Goal: Task Accomplishment & Management: Manage account settings

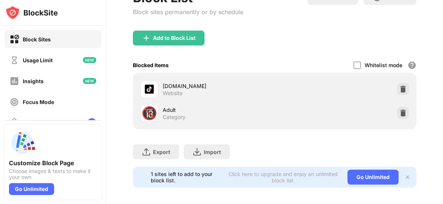
scroll to position [85, 0]
click at [404, 87] on img at bounding box center [402, 88] width 7 height 7
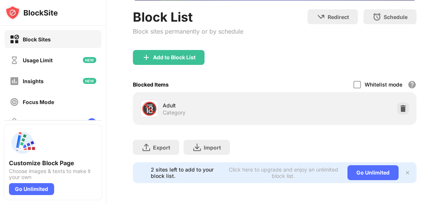
scroll to position [65, 0]
